Goal: Navigation & Orientation: Find specific page/section

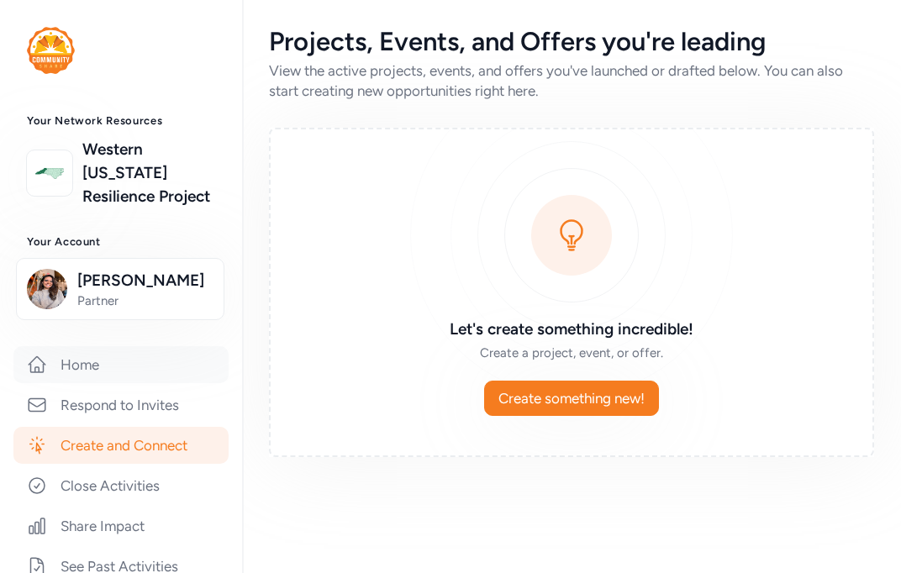
click at [83, 367] on link "Home" at bounding box center [120, 364] width 215 height 37
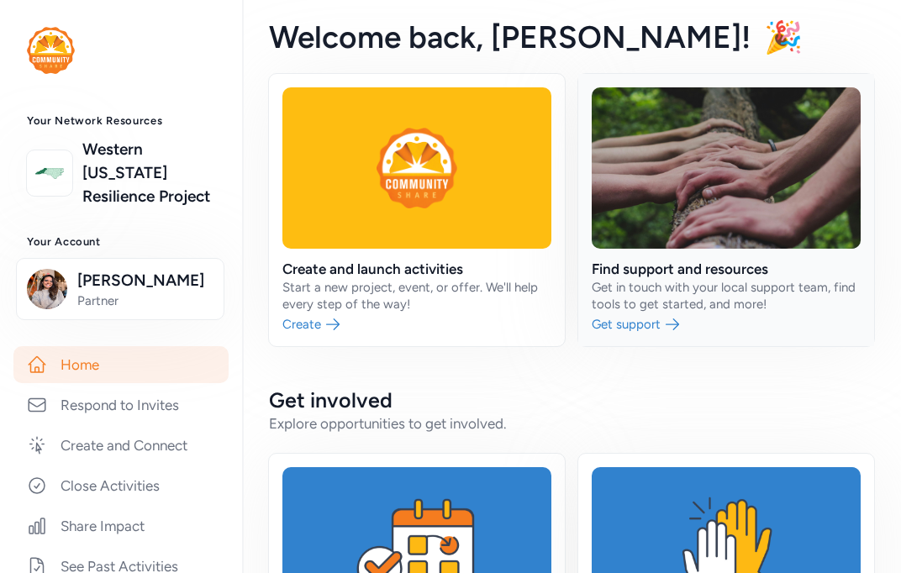
click at [652, 323] on link at bounding box center [726, 210] width 296 height 272
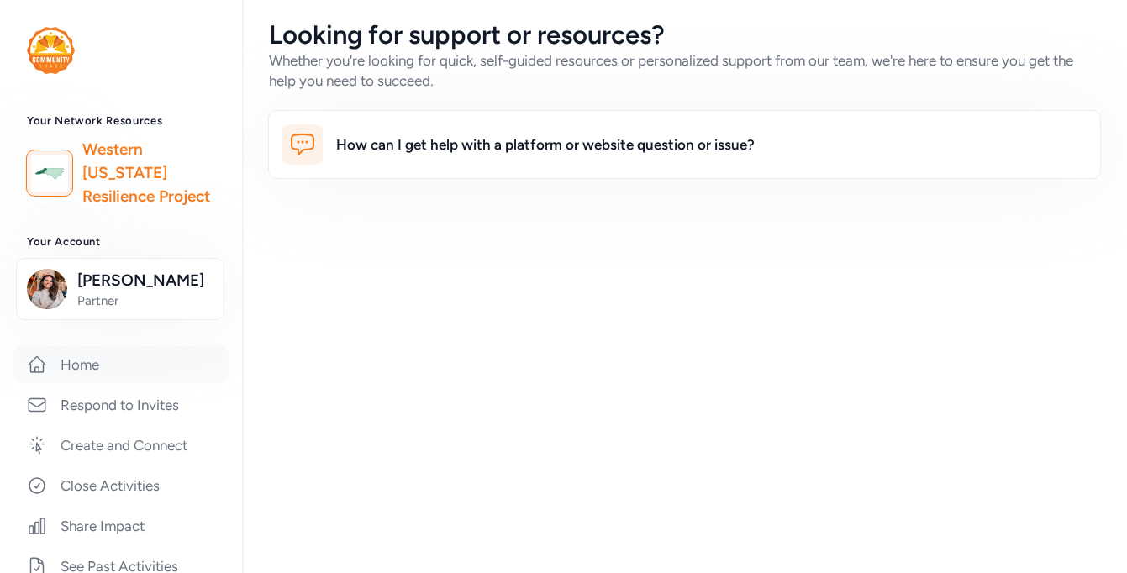
click at [121, 364] on link "Home" at bounding box center [120, 364] width 215 height 37
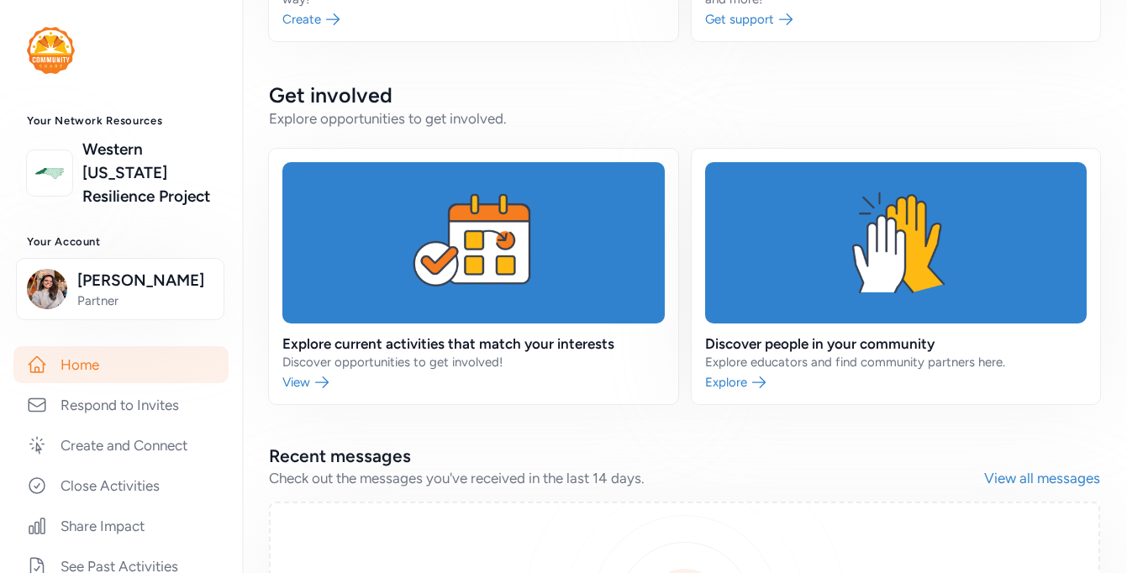
scroll to position [306, 0]
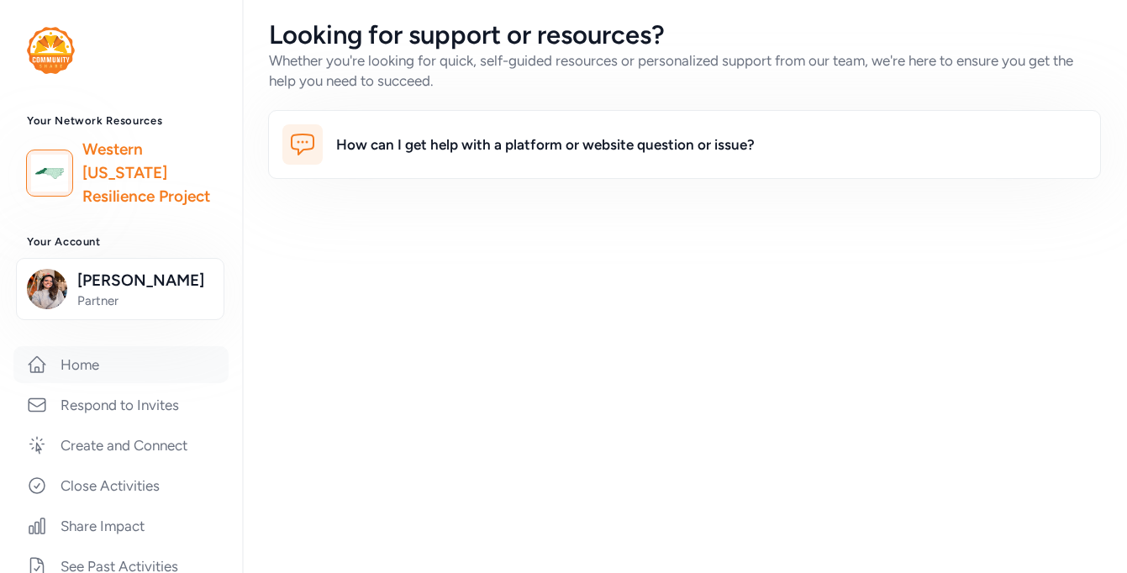
click at [80, 366] on link "Home" at bounding box center [120, 364] width 215 height 37
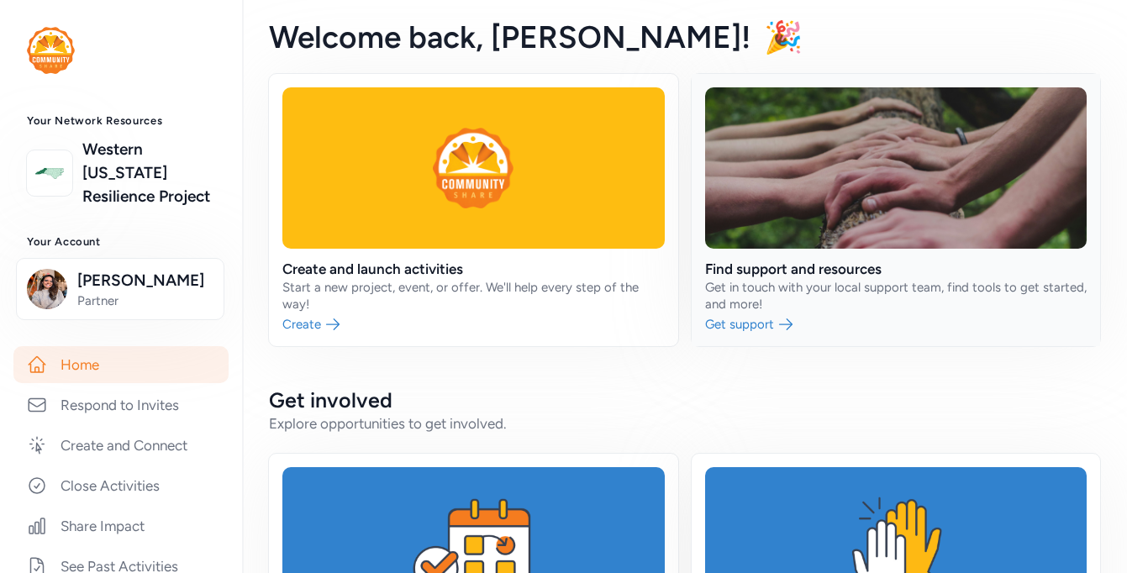
click at [783, 282] on link at bounding box center [896, 210] width 409 height 272
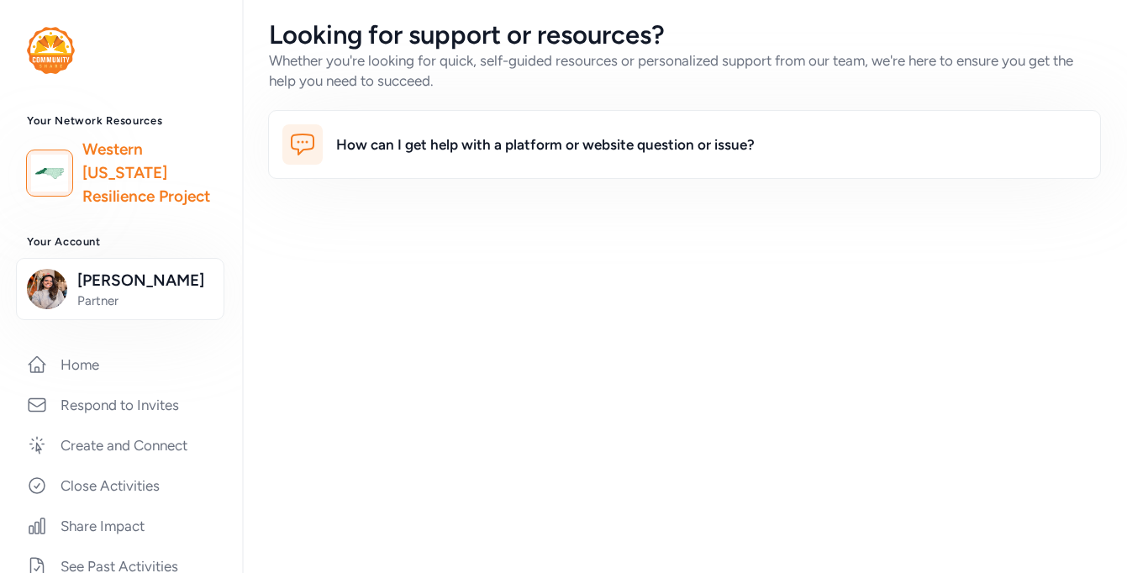
click at [129, 162] on link "Western [US_STATE] Resilience Project" at bounding box center [148, 173] width 133 height 71
click at [61, 173] on img at bounding box center [49, 173] width 37 height 37
click at [106, 177] on link "Western [US_STATE] Resilience Project" at bounding box center [148, 173] width 133 height 71
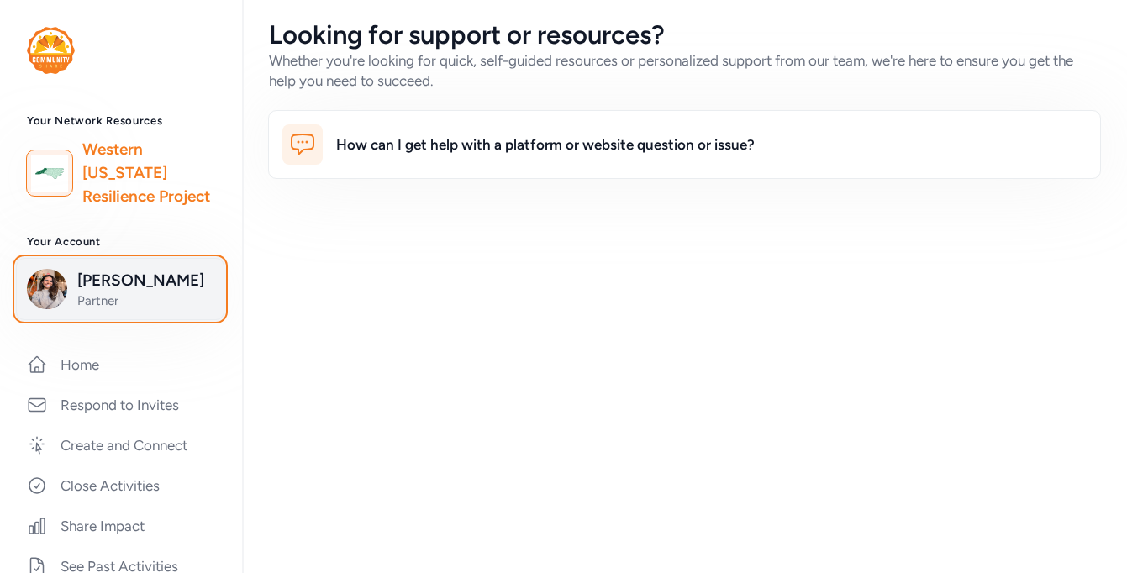
click at [119, 282] on span "[PERSON_NAME]" at bounding box center [145, 281] width 136 height 24
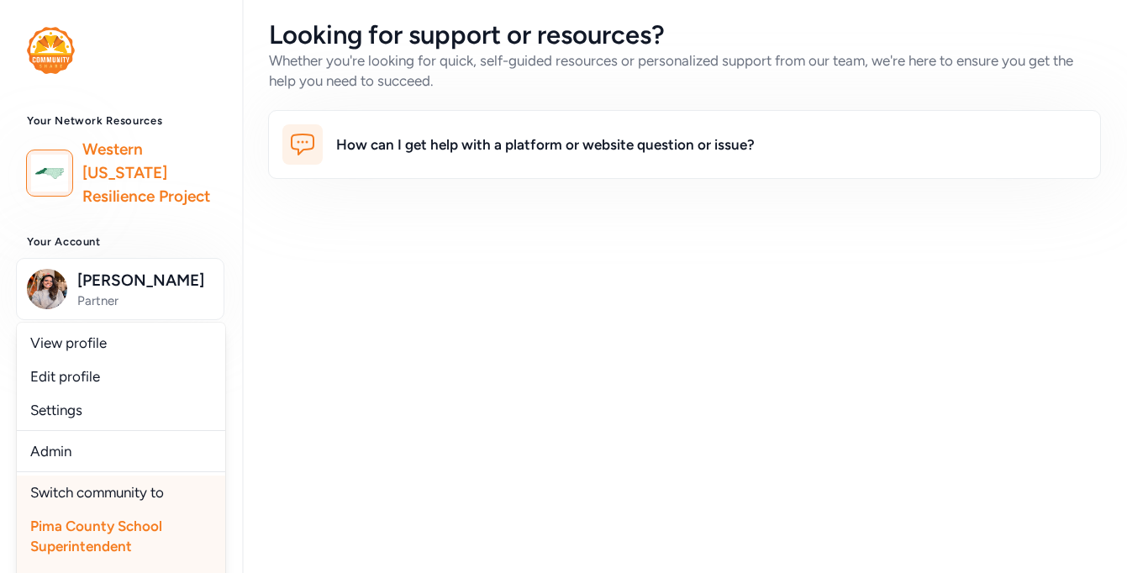
click at [104, 535] on div "Pima County School Superintendent" at bounding box center [121, 536] width 208 height 54
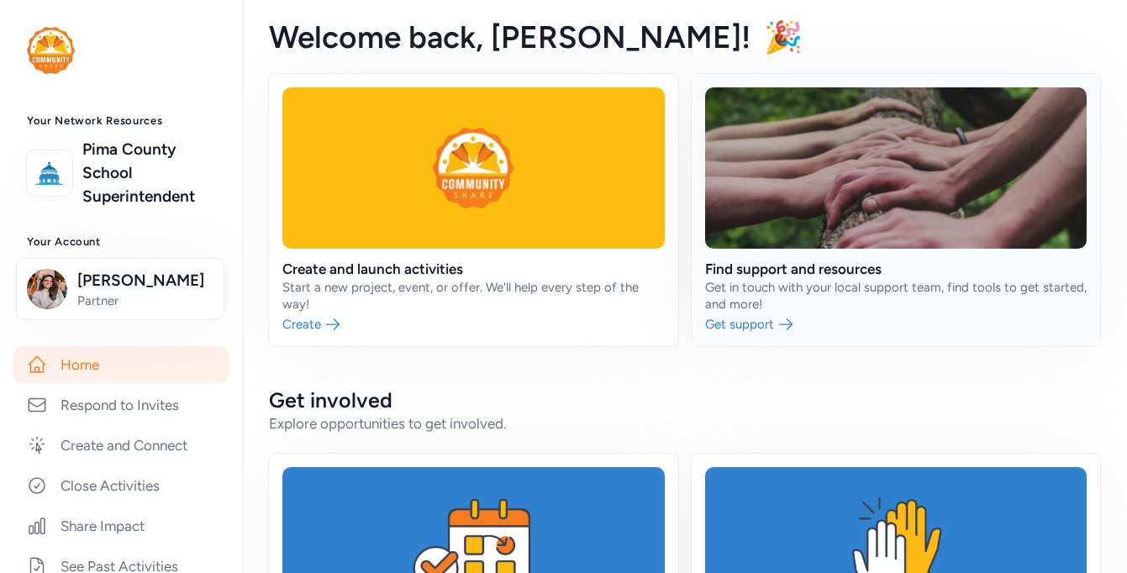
click at [835, 301] on link at bounding box center [896, 210] width 409 height 272
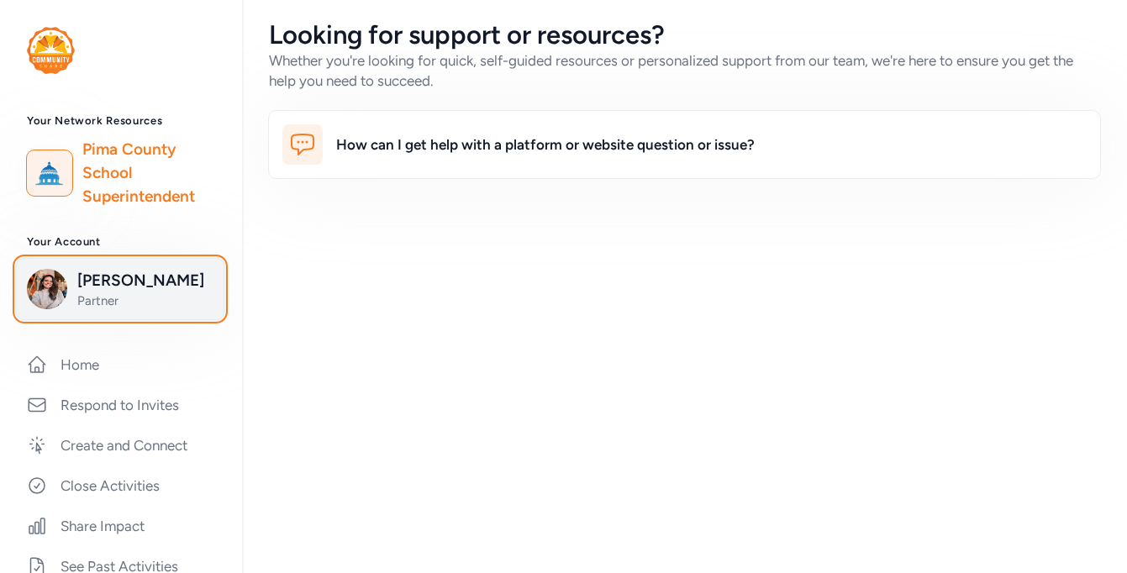
click at [118, 283] on span "[PERSON_NAME]" at bounding box center [145, 281] width 136 height 24
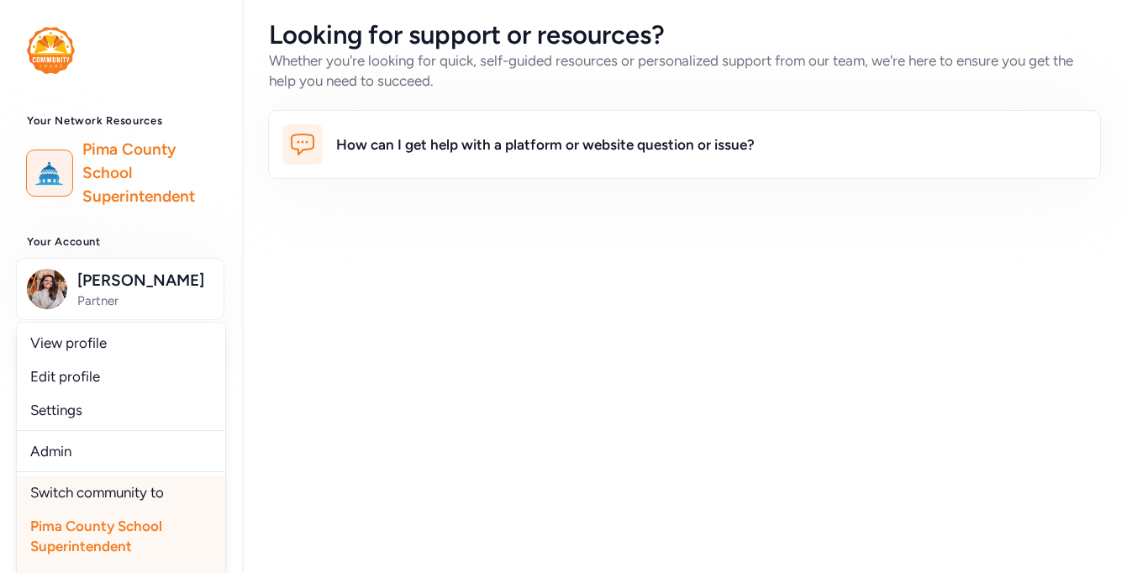
click at [487, 408] on div "Looking for support or resources? Whether you're looking for quick, self-guided…" at bounding box center [684, 286] width 885 height 573
